Goal: Information Seeking & Learning: Learn about a topic

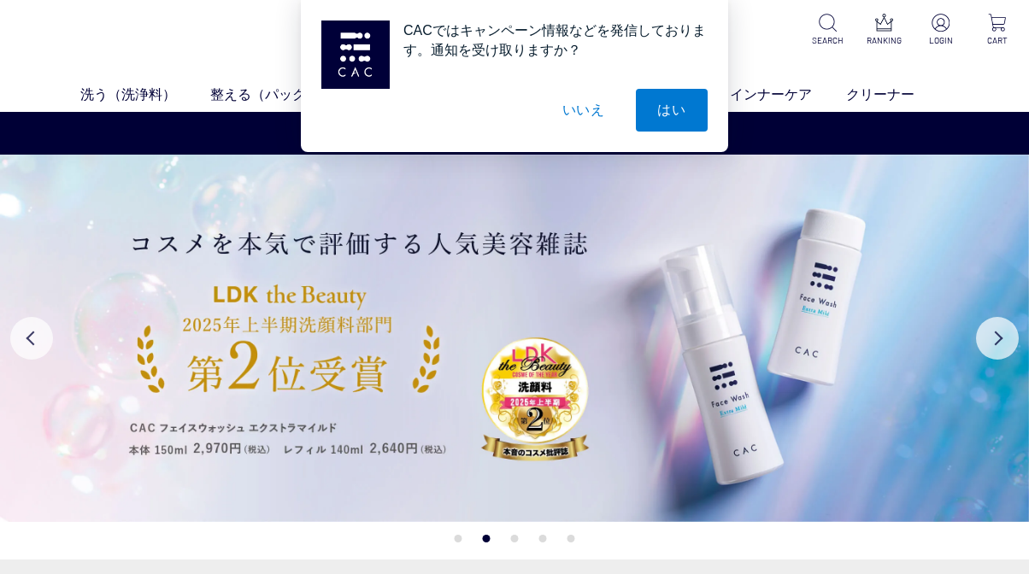
drag, startPoint x: 581, startPoint y: 111, endPoint x: 577, endPoint y: 122, distance: 11.9
click at [581, 111] on button "いいえ" at bounding box center [583, 110] width 85 height 43
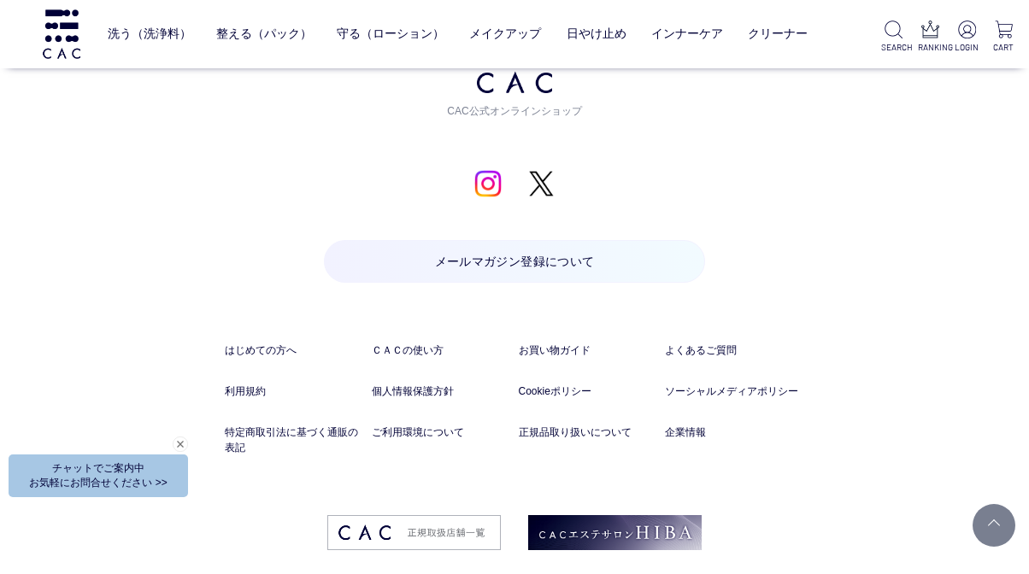
scroll to position [8480, 0]
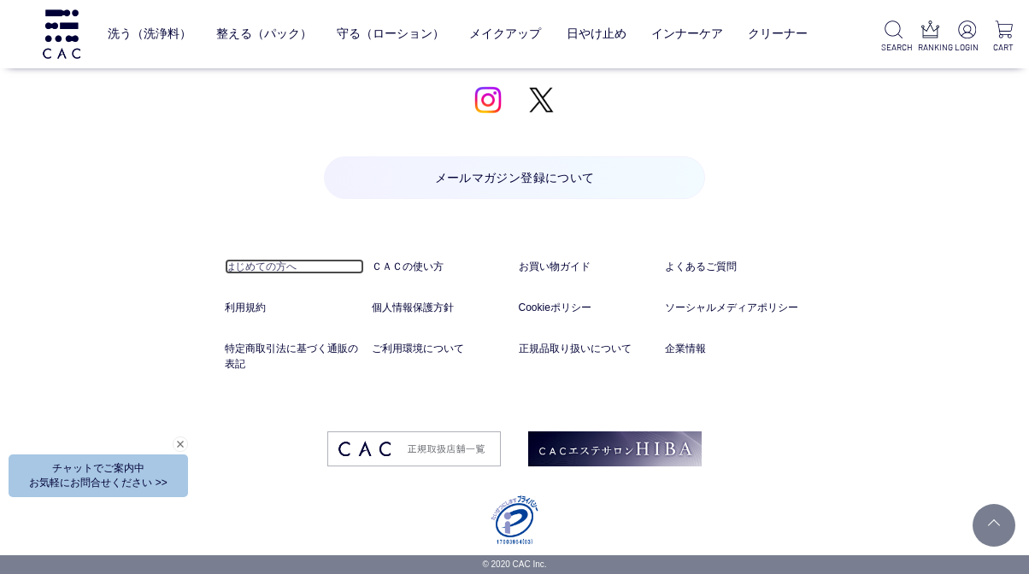
click at [281, 266] on link "はじめての方へ" at bounding box center [294, 266] width 139 height 15
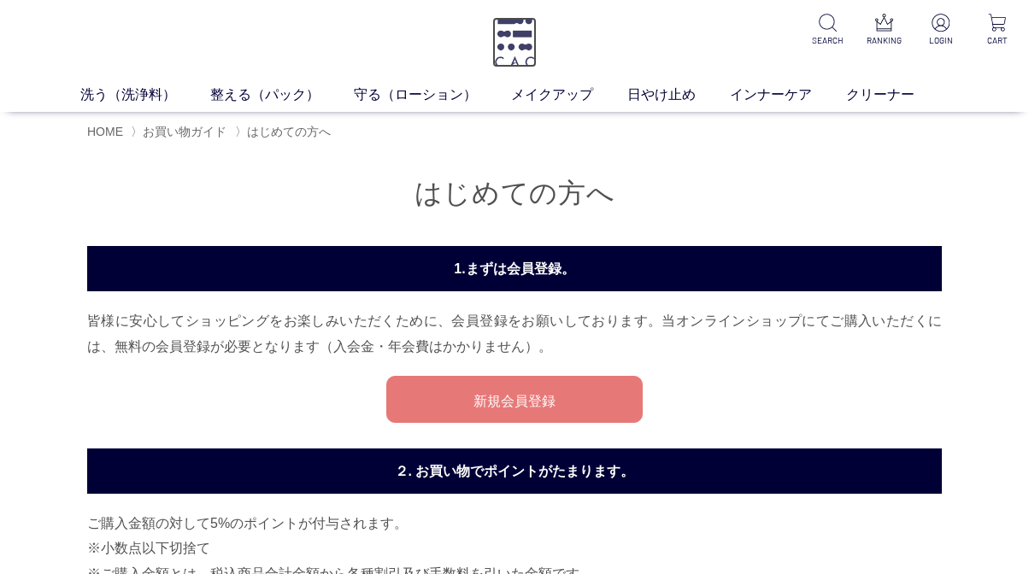
click at [516, 50] on img at bounding box center [514, 42] width 44 height 50
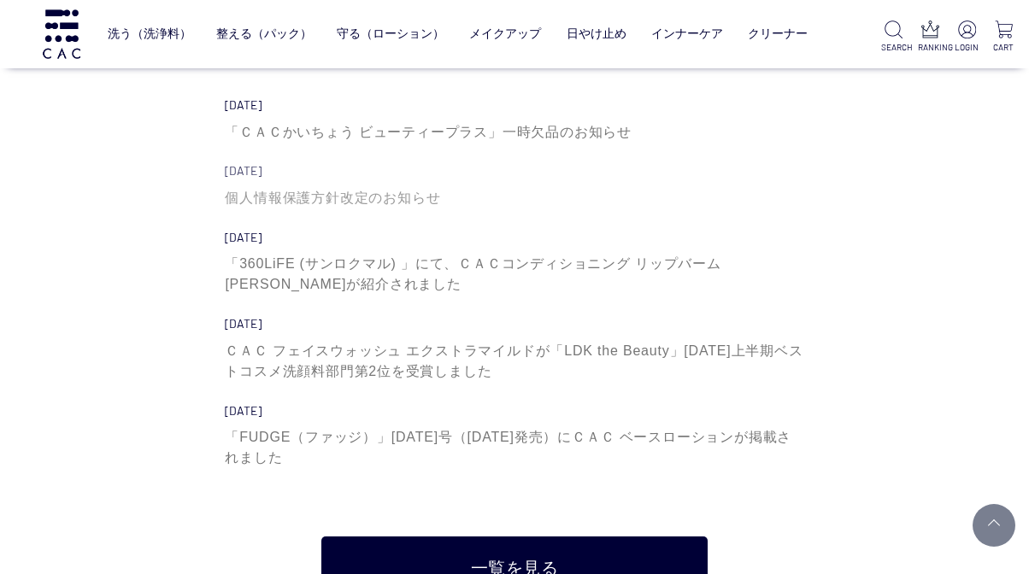
scroll to position [5388, 0]
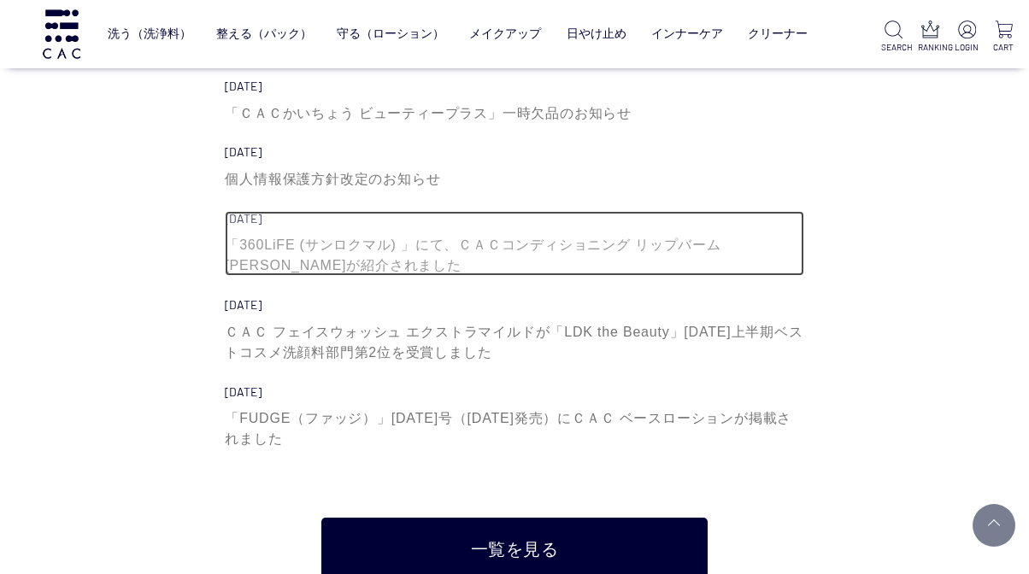
click at [520, 249] on div "「360LiFE (サンロクマル) 」にて、ＣＡＣコンディショニング リップバーム [PERSON_NAME]が紹介されました" at bounding box center [514, 255] width 579 height 41
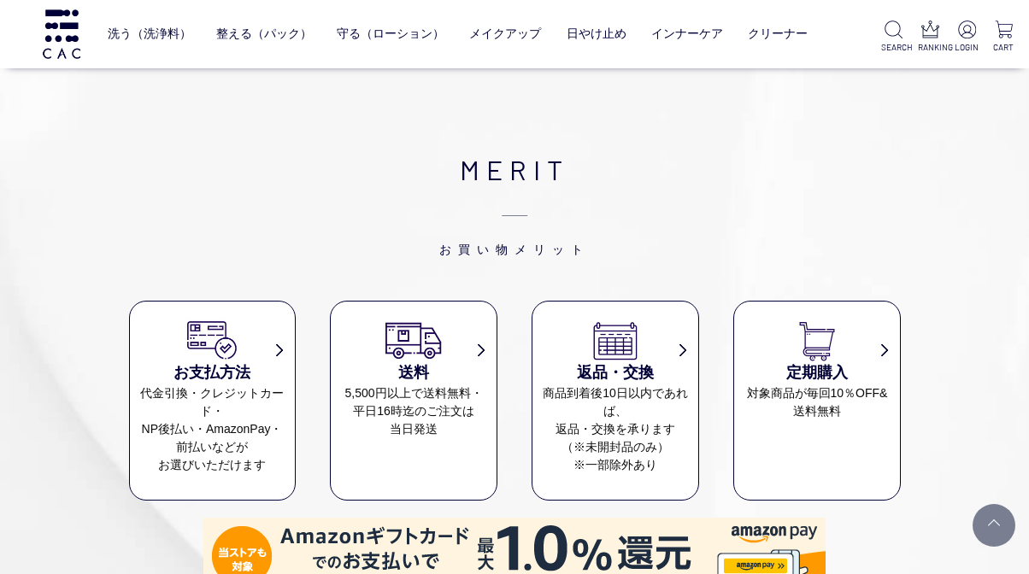
scroll to position [6585, 0]
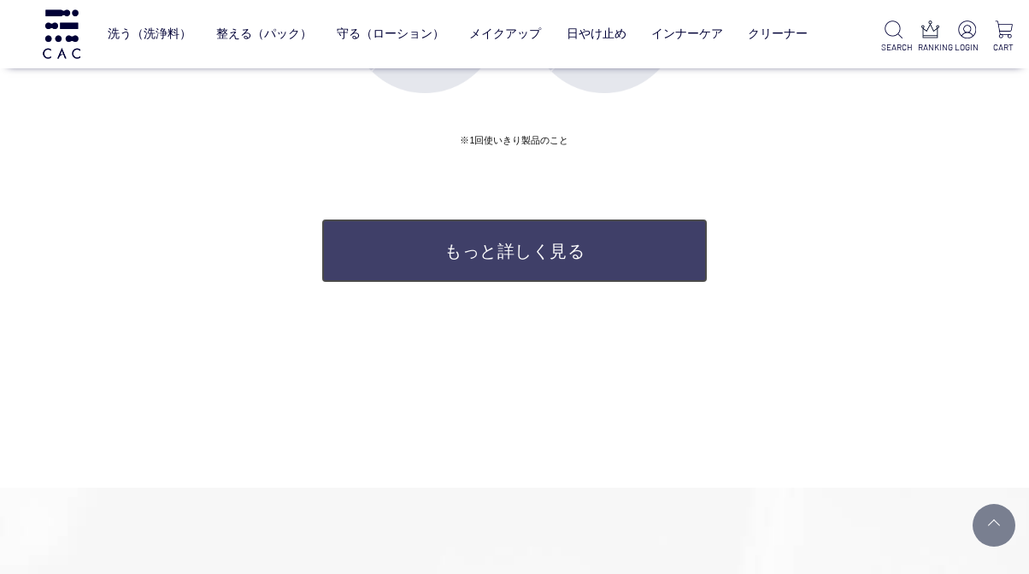
click at [457, 248] on link "もっと詳しく見る" at bounding box center [514, 251] width 386 height 64
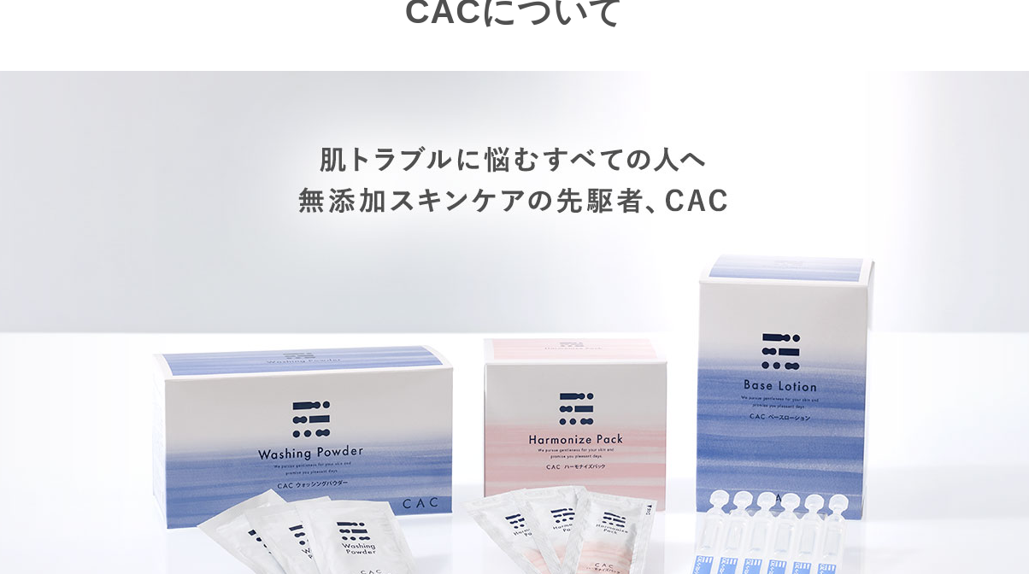
scroll to position [427, 0]
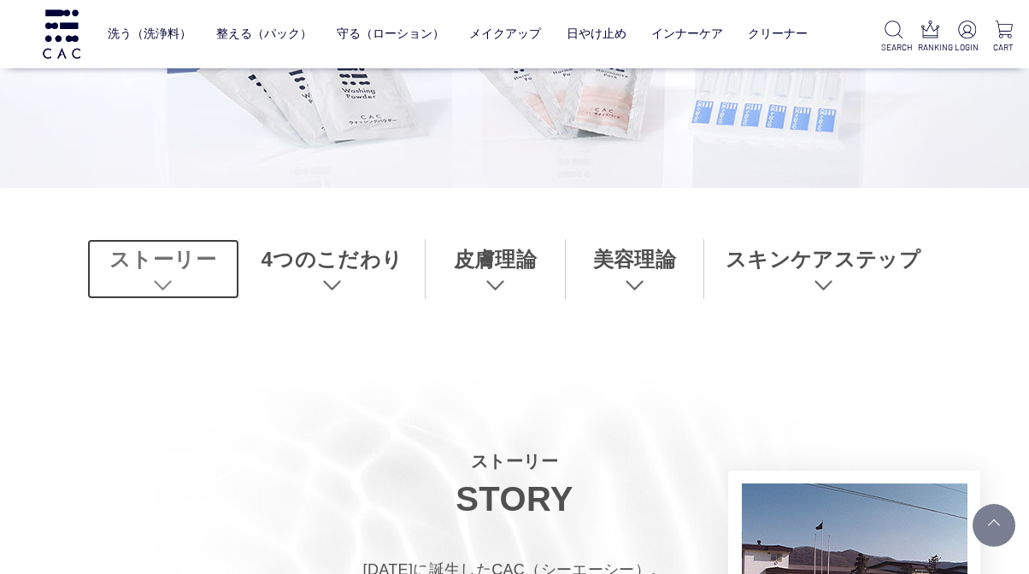
click at [166, 271] on link "ストーリー" at bounding box center [163, 269] width 152 height 60
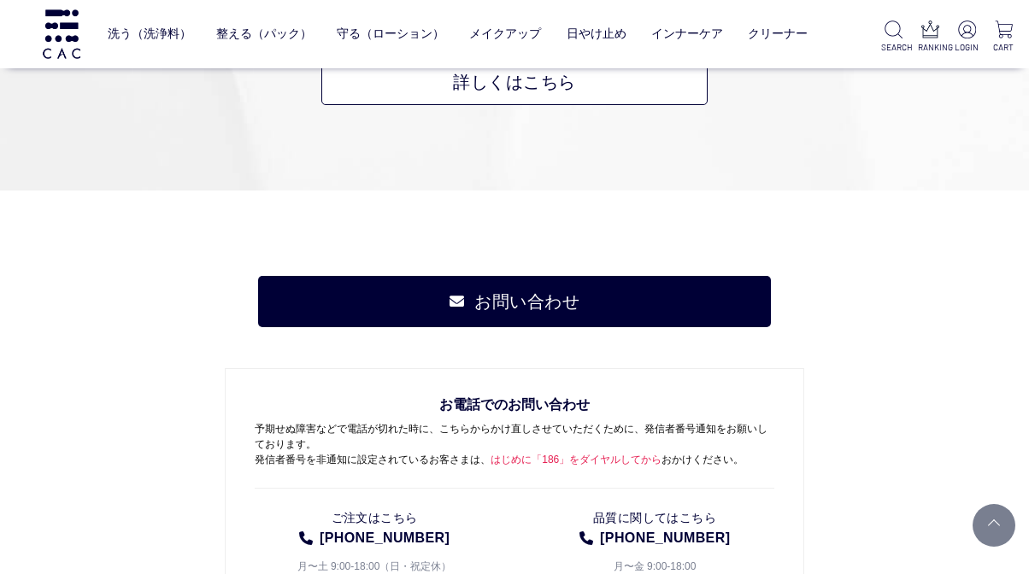
scroll to position [11928, 0]
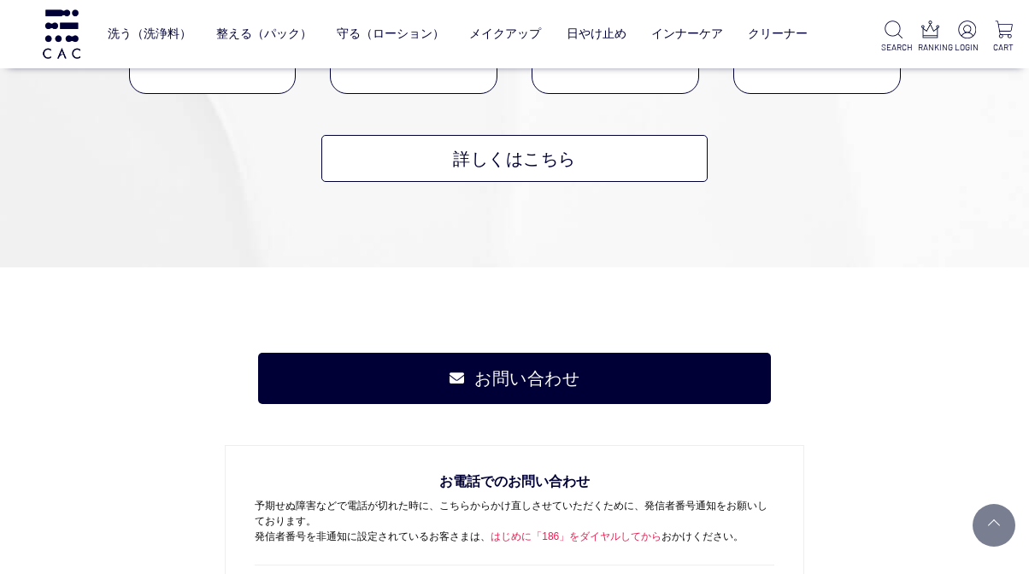
drag, startPoint x: 62, startPoint y: 97, endPoint x: 65, endPoint y: 53, distance: 43.7
click at [61, 31] on img at bounding box center [61, 33] width 43 height 49
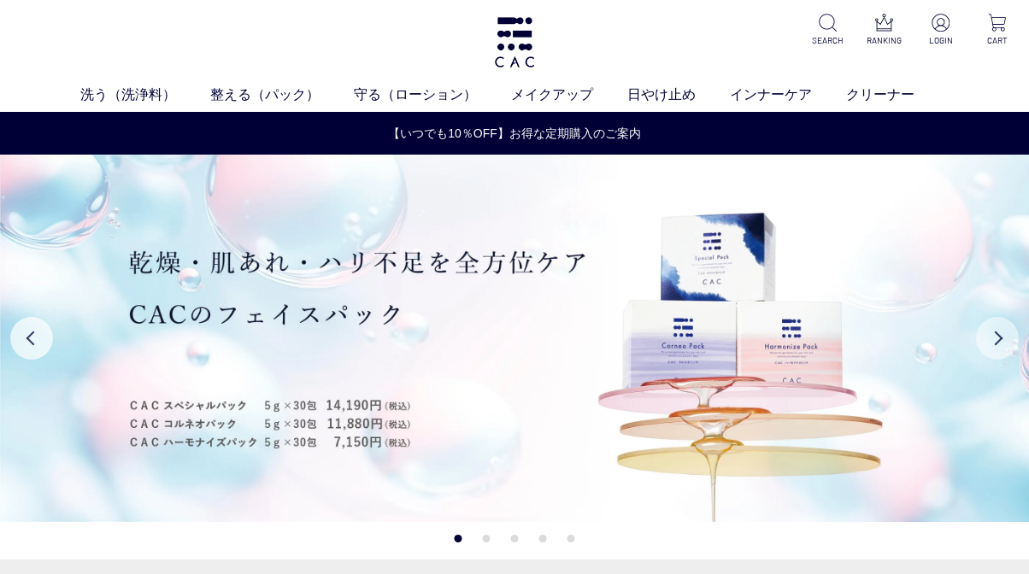
click at [1004, 333] on button "Next" at bounding box center [997, 338] width 43 height 43
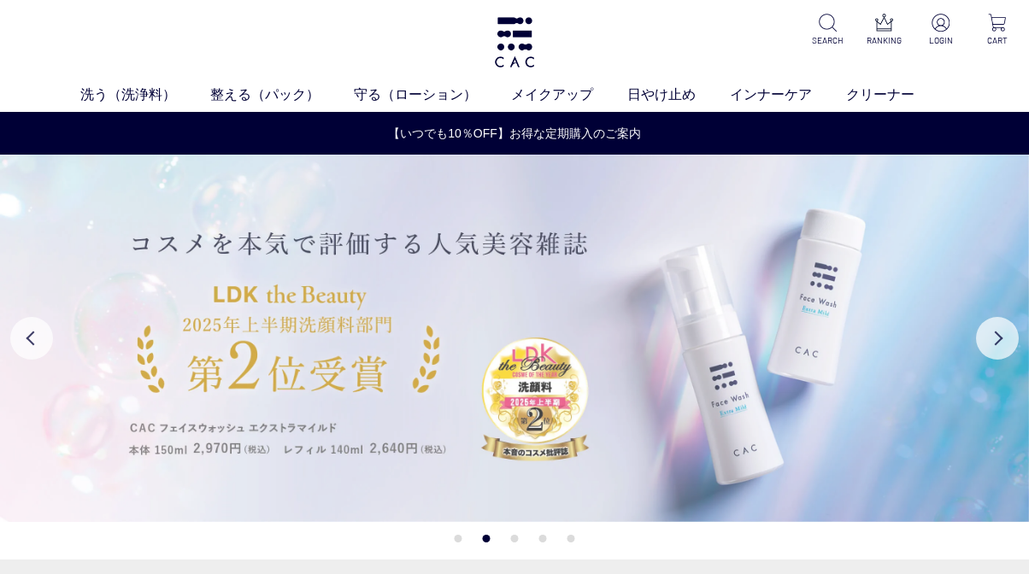
click at [974, 334] on img at bounding box center [514, 339] width 1029 height 368
